Goal: Register for event/course

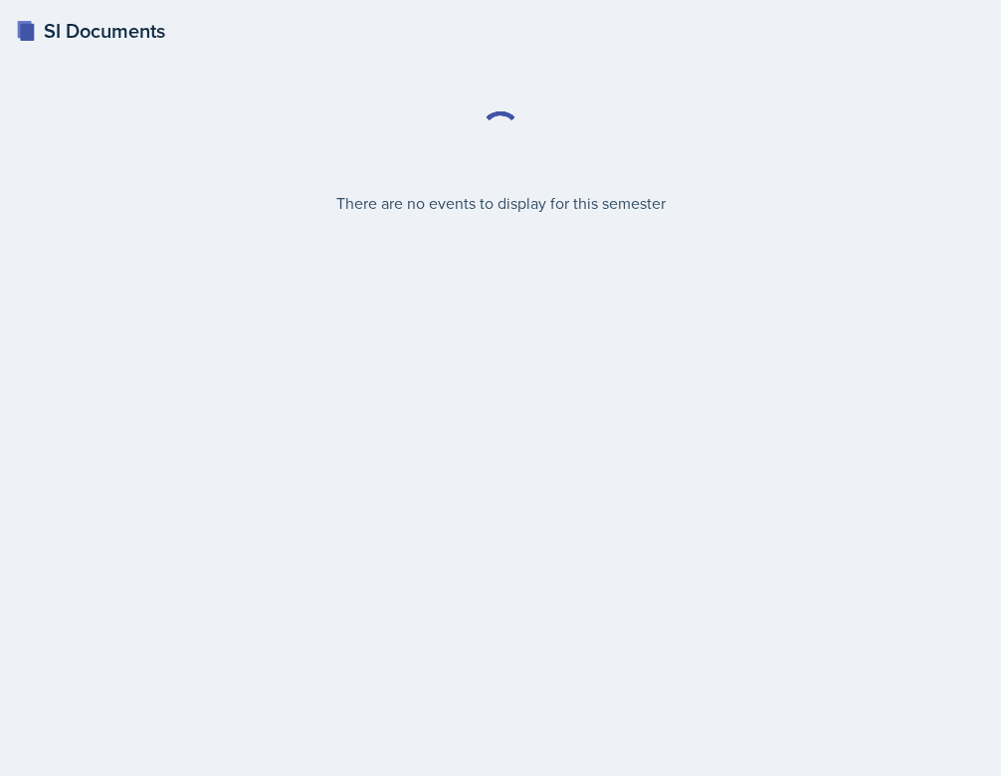
select select "2bed604d-1099-4043-b1bc-2365e8740244"
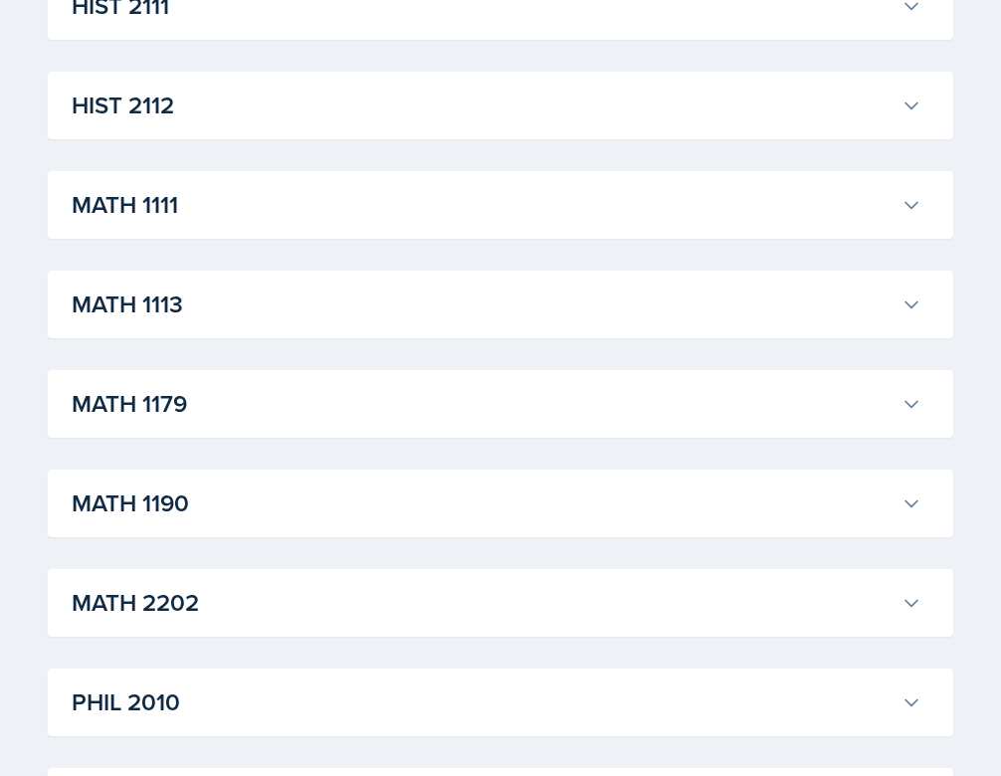
scroll to position [1403, 0]
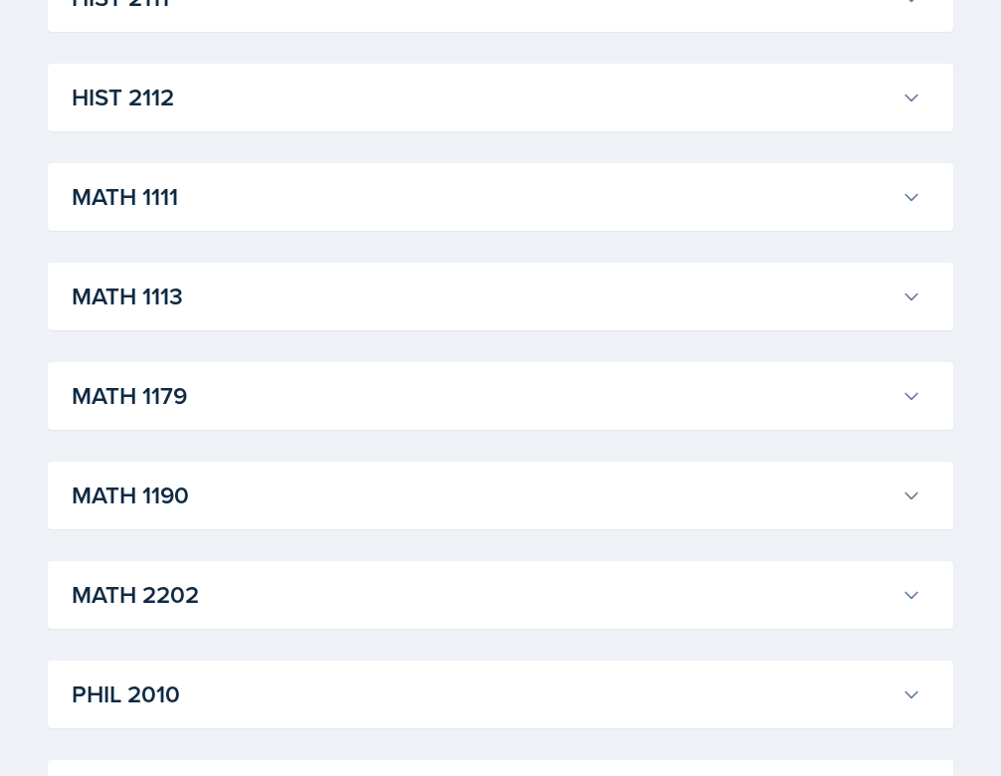
click at [337, 214] on h3 "MATH 1111" at bounding box center [483, 197] width 822 height 36
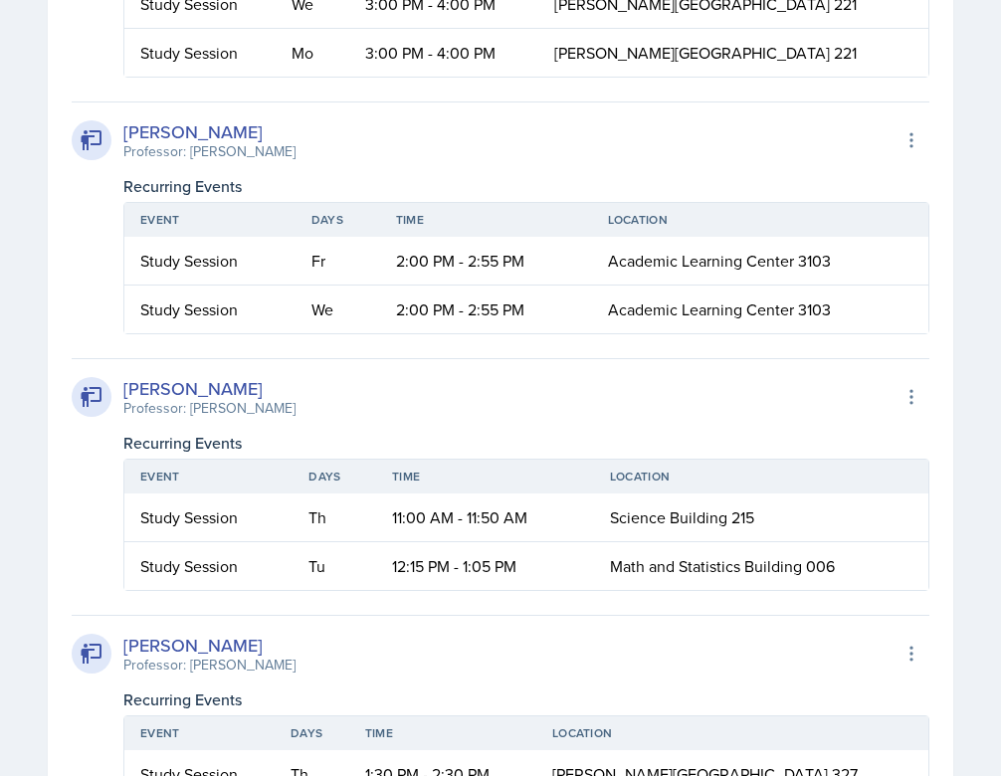
scroll to position [1738, 0]
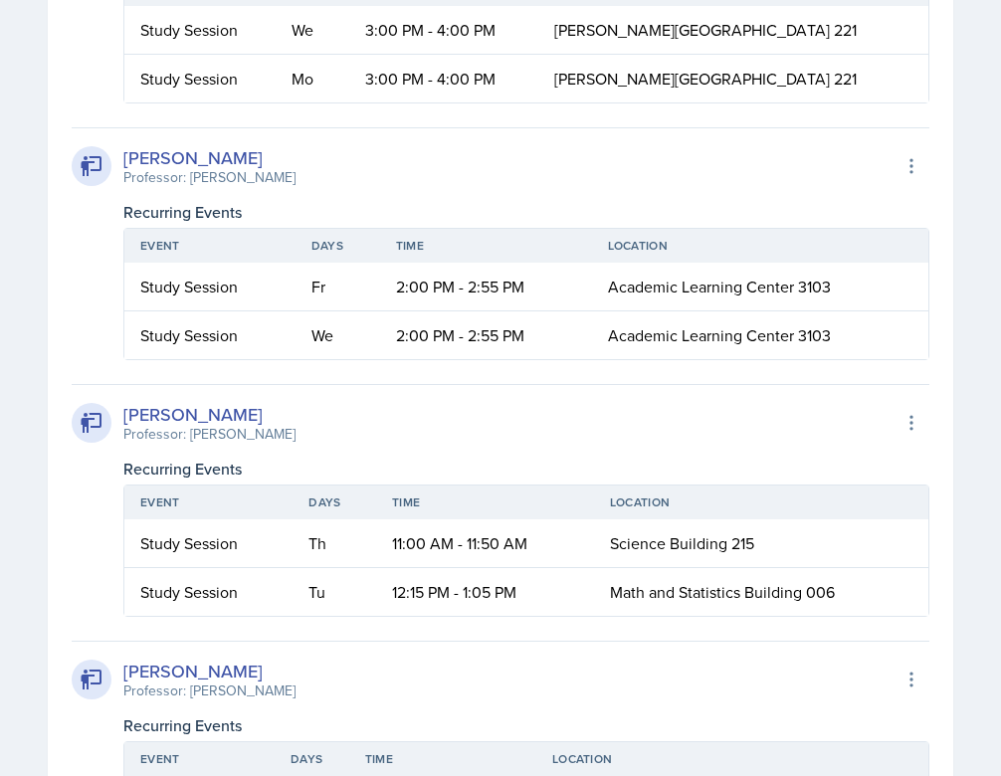
click at [208, 513] on th "Event" at bounding box center [208, 503] width 168 height 34
click at [174, 538] on div "Study Session" at bounding box center [208, 544] width 136 height 24
click at [162, 417] on div "[PERSON_NAME]" at bounding box center [209, 414] width 172 height 27
click at [130, 408] on div "[PERSON_NAME]" at bounding box center [209, 414] width 172 height 27
click at [900, 408] on button at bounding box center [912, 423] width 36 height 36
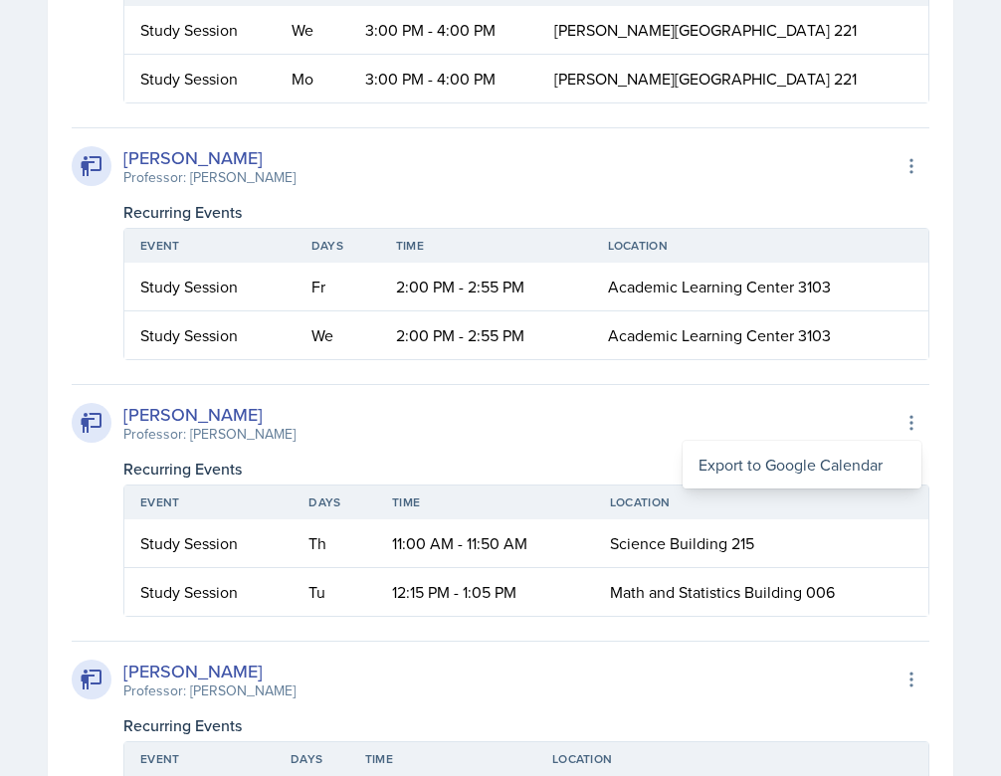
click at [799, 398] on div "[PERSON_NAME] Professor: [PERSON_NAME] Export to Google Calendar Recurring Even…" at bounding box center [501, 500] width 858 height 233
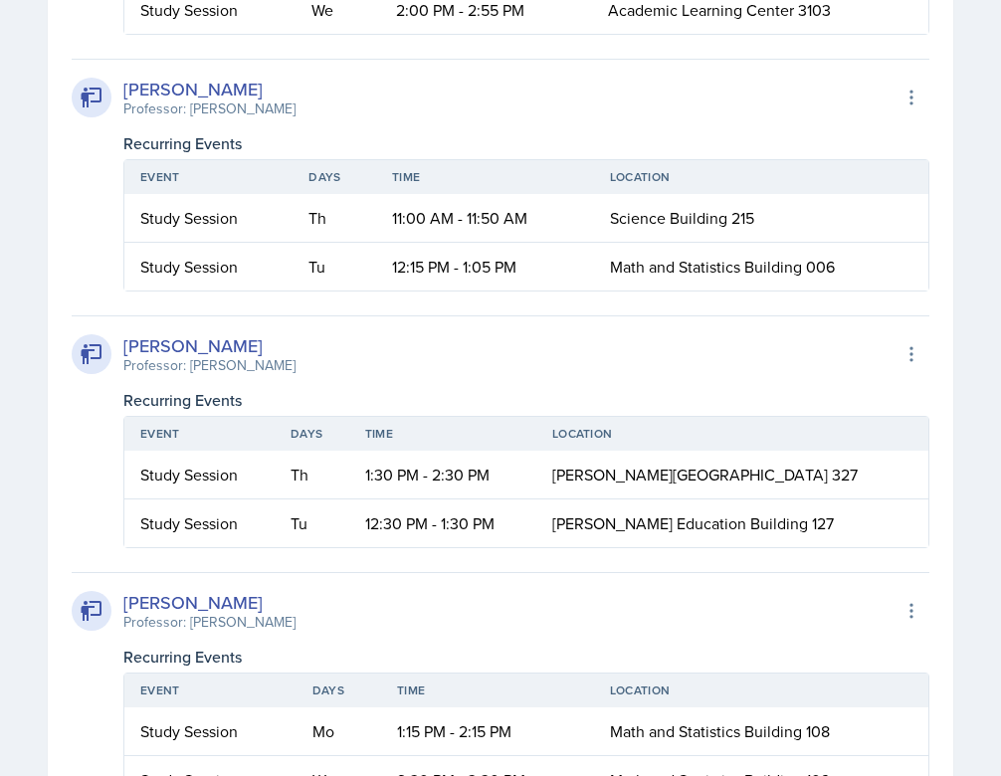
scroll to position [2090, 0]
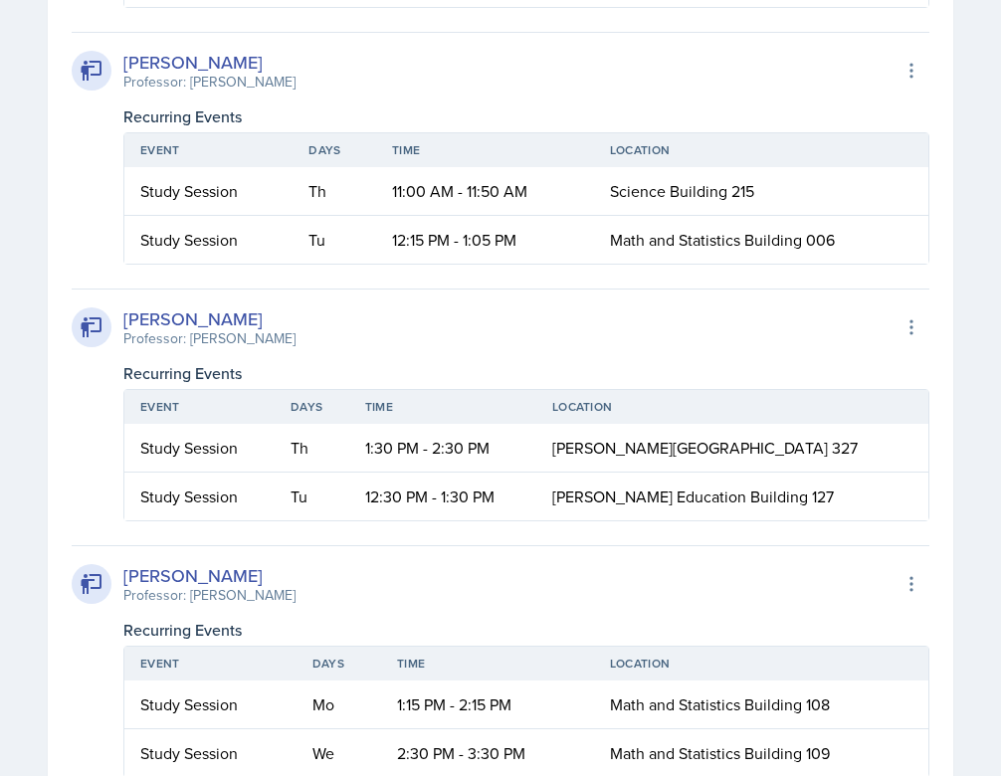
click at [275, 443] on td "Study Session" at bounding box center [199, 448] width 150 height 49
click at [165, 362] on div "Recurring Events" at bounding box center [526, 373] width 806 height 24
click at [176, 347] on div "Professor: [PERSON_NAME]" at bounding box center [209, 338] width 172 height 21
click at [179, 339] on div "Professor: [PERSON_NAME]" at bounding box center [209, 338] width 172 height 21
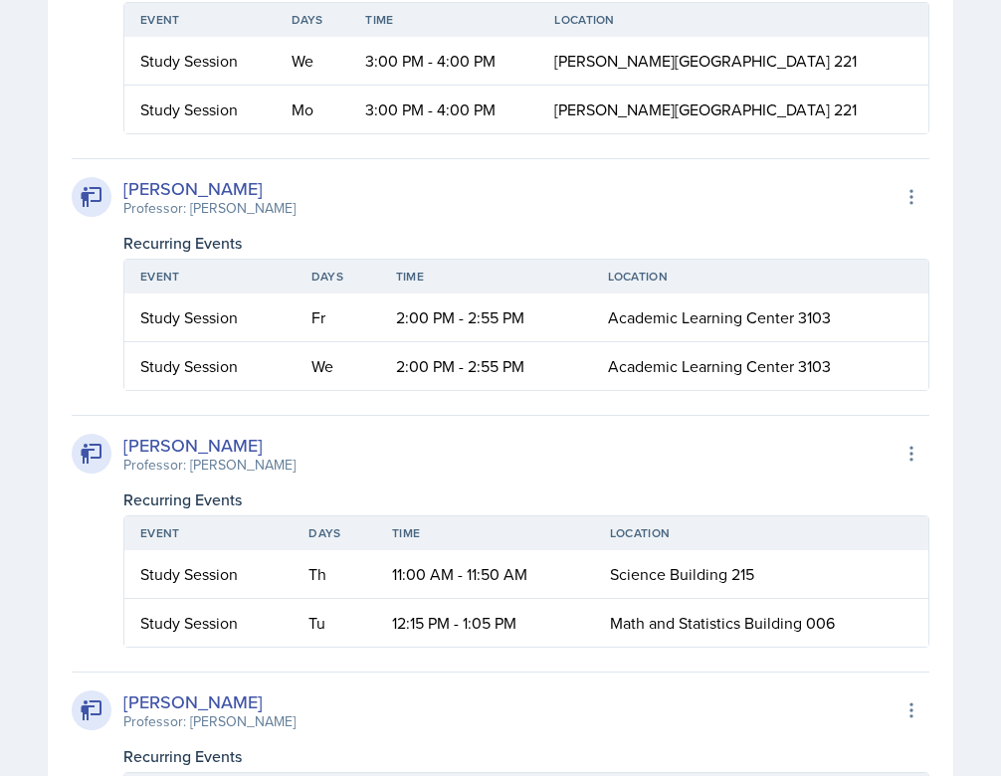
scroll to position [1269, 0]
